Goal: Task Accomplishment & Management: Manage account settings

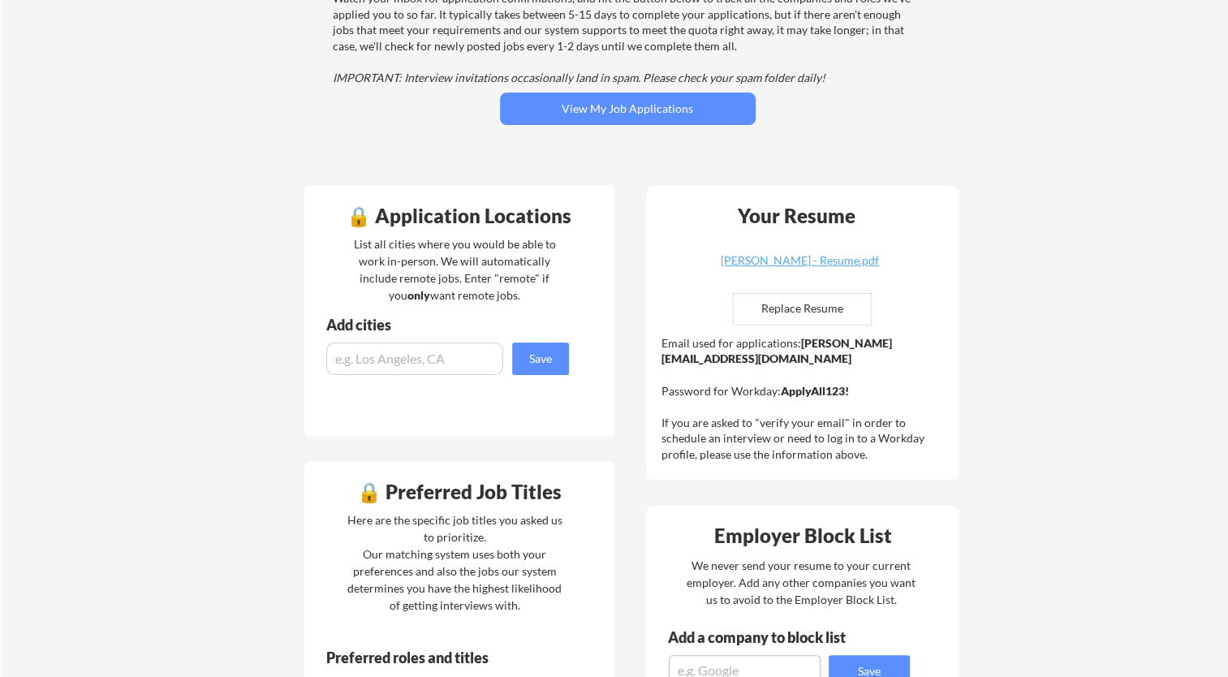
scroll to position [162, 0]
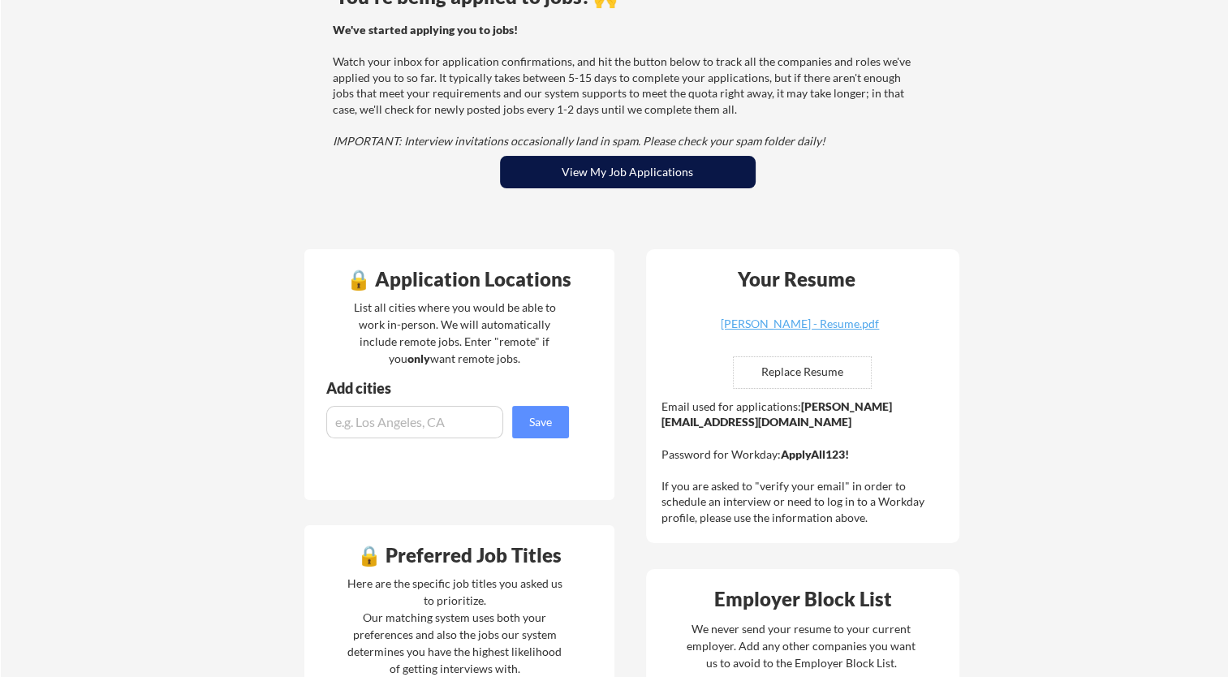
click at [664, 162] on button "View My Job Applications" at bounding box center [628, 172] width 256 height 32
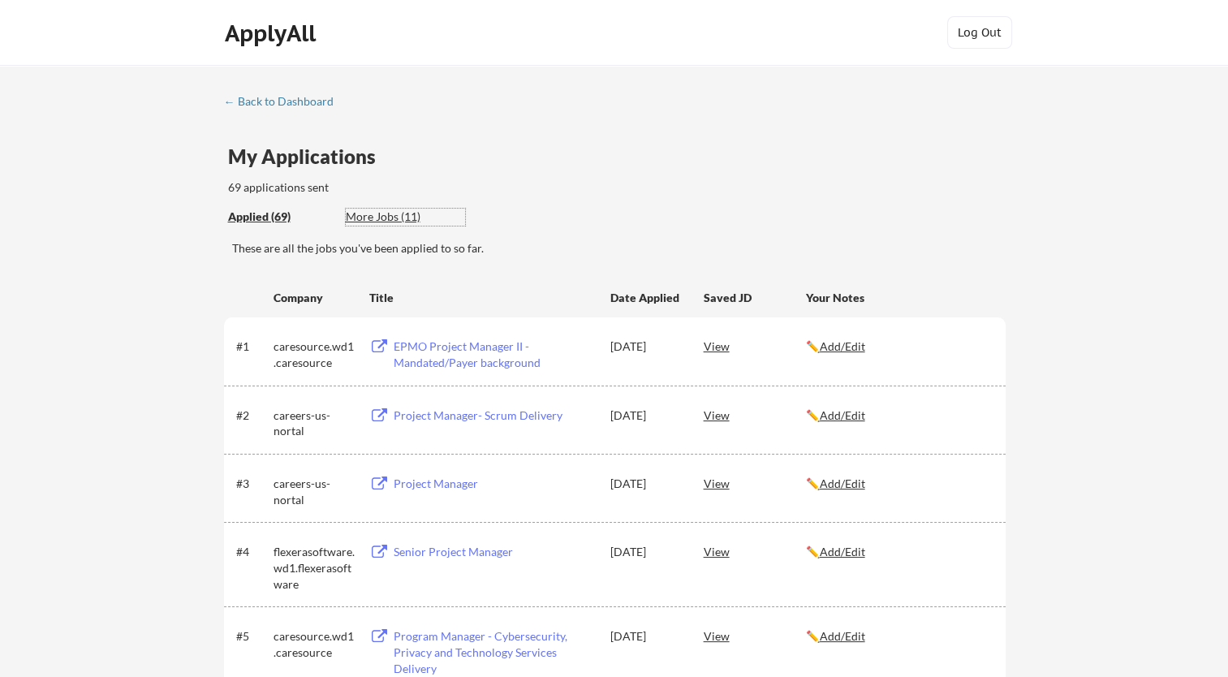
click at [380, 216] on div "More Jobs (11)" at bounding box center [405, 217] width 119 height 16
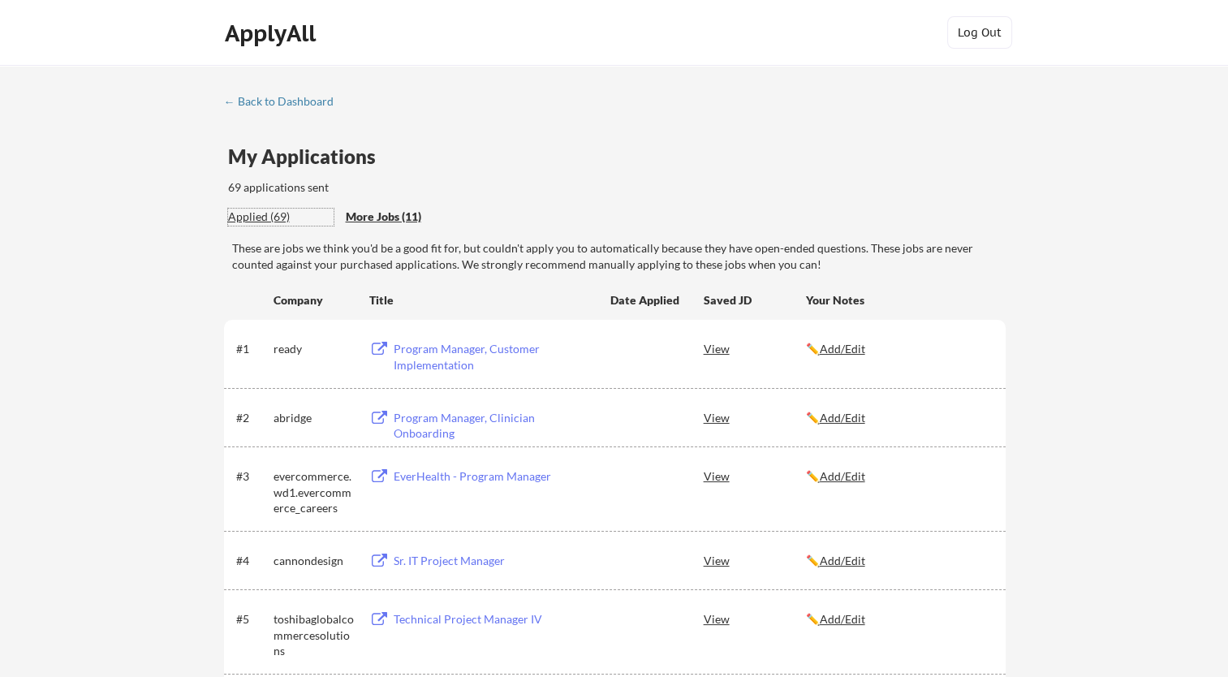
click at [257, 214] on div "Applied (69)" at bounding box center [281, 217] width 106 height 16
